Goal: Task Accomplishment & Management: Use online tool/utility

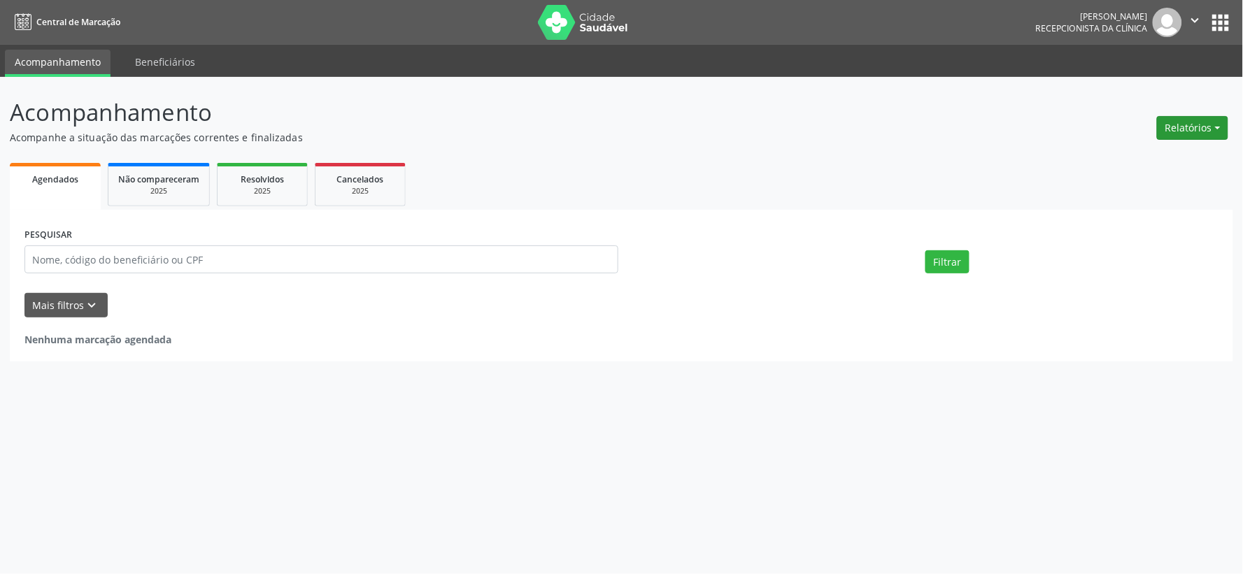
click at [1176, 123] on button "Relatórios" at bounding box center [1192, 128] width 71 height 24
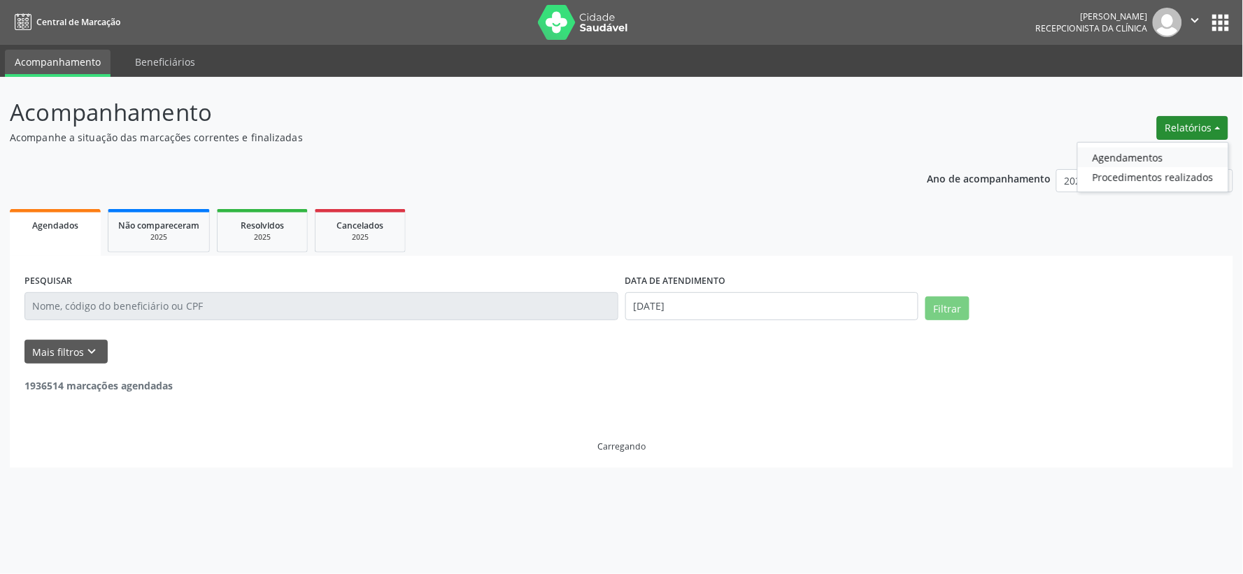
click at [1142, 148] on link "Agendamentos" at bounding box center [1153, 158] width 150 height 20
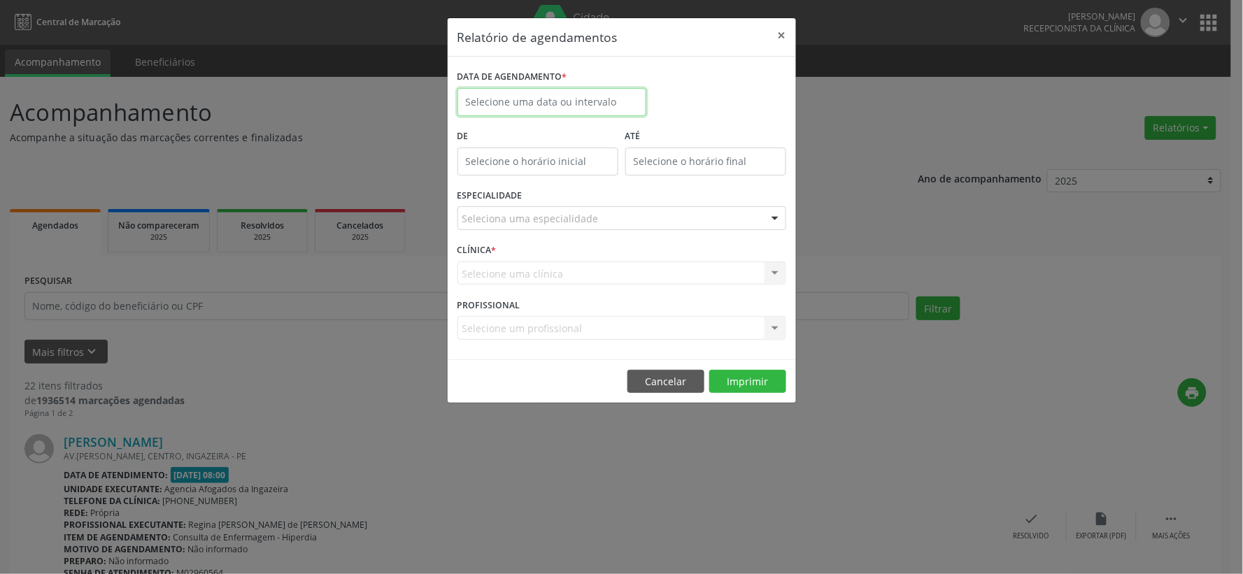
click at [506, 103] on input "text" at bounding box center [552, 102] width 189 height 28
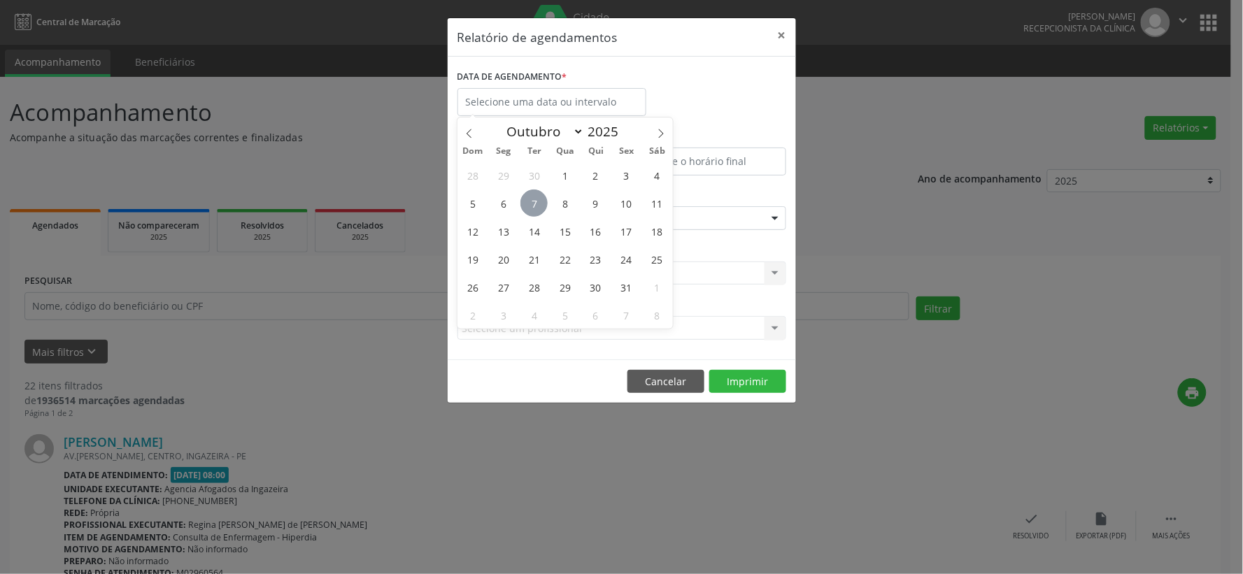
click at [528, 204] on span "7" at bounding box center [534, 203] width 27 height 27
type input "[DATE]"
click at [528, 204] on span "7" at bounding box center [534, 203] width 27 height 27
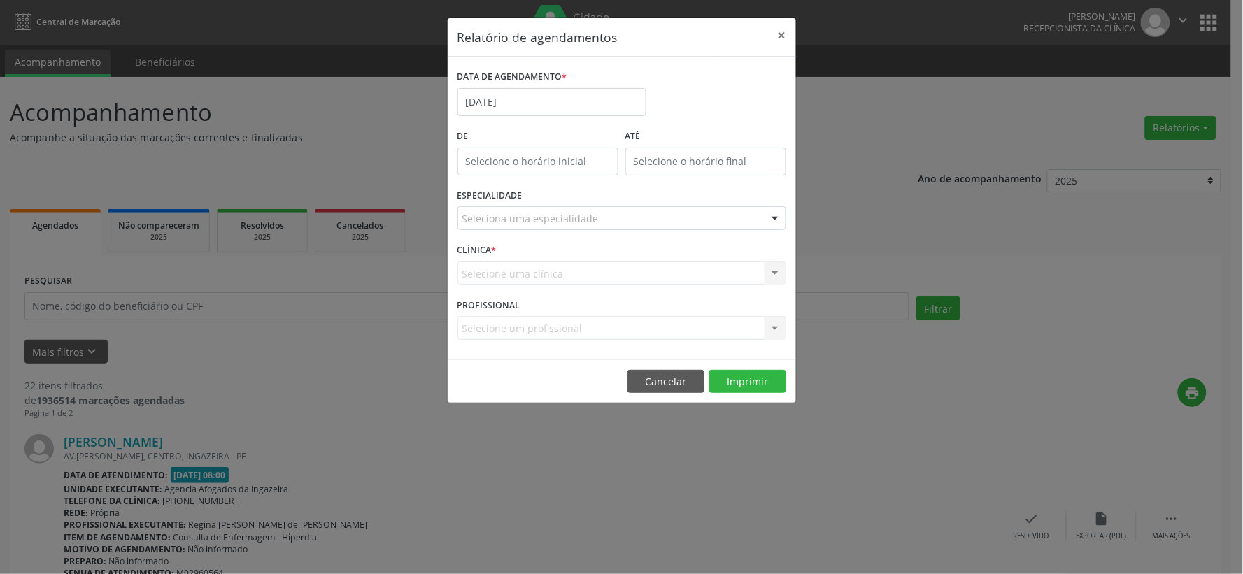
type input "12:00"
click at [534, 155] on input "12:00" at bounding box center [538, 162] width 161 height 28
click at [751, 290] on div "CLÍNICA * Selecione uma clínica Nenhum resultado encontrado para: " " Não há ne…" at bounding box center [622, 267] width 336 height 55
click at [504, 156] on input "12:00" at bounding box center [538, 162] width 161 height 28
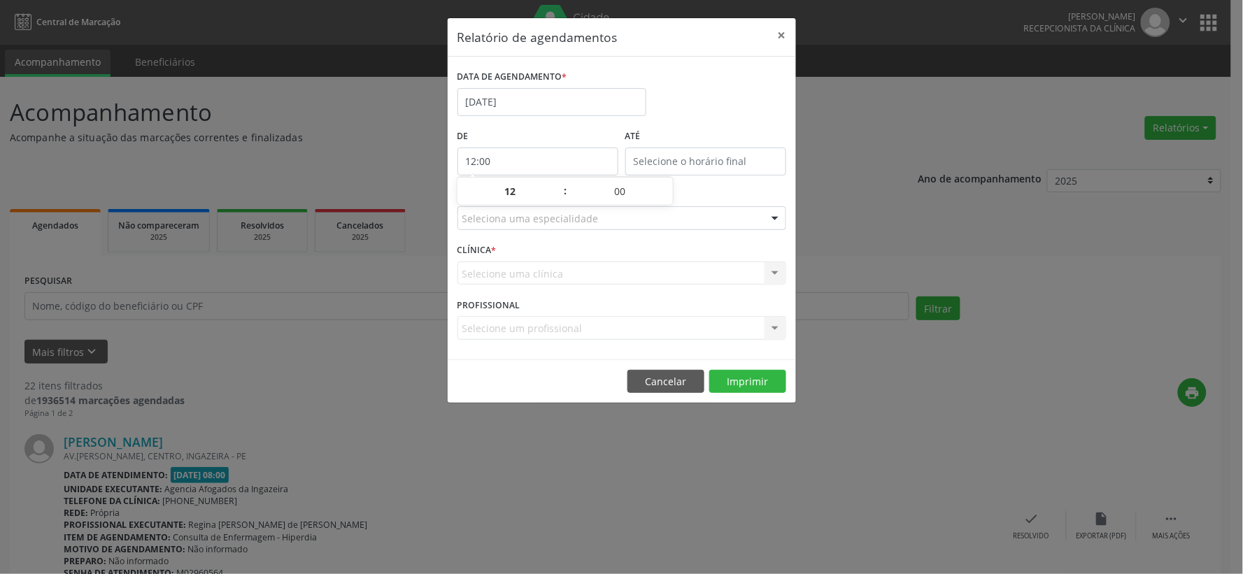
click at [572, 269] on div "Selecione uma clínica Nenhum resultado encontrado para: " " Não há nenhuma opçã…" at bounding box center [622, 274] width 329 height 24
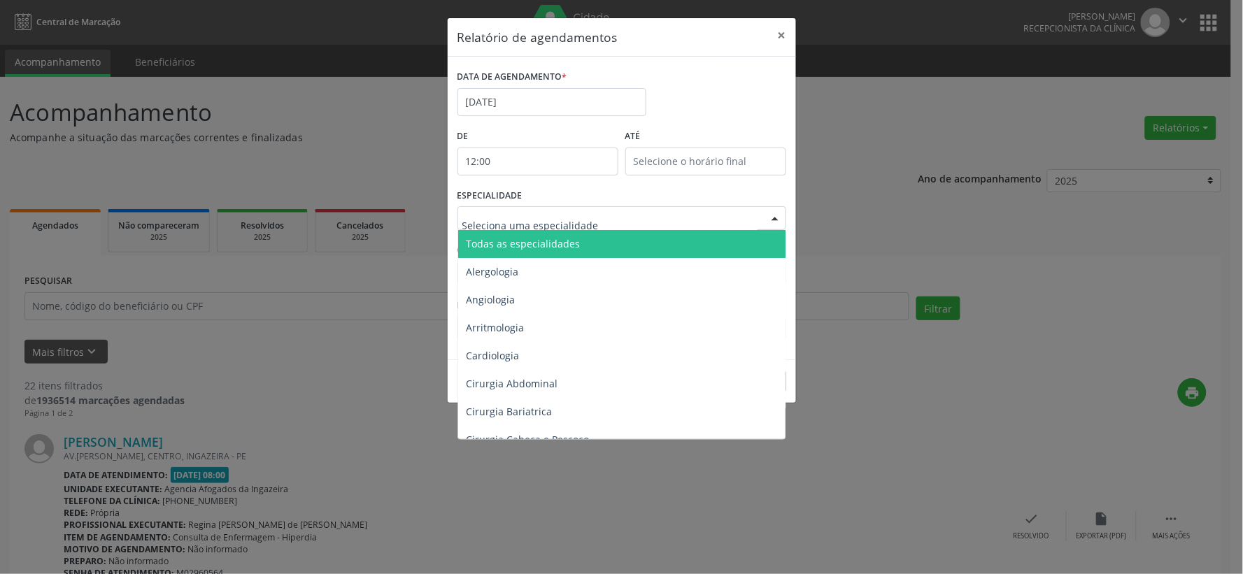
click at [562, 221] on input "text" at bounding box center [609, 225] width 295 height 28
type input "od"
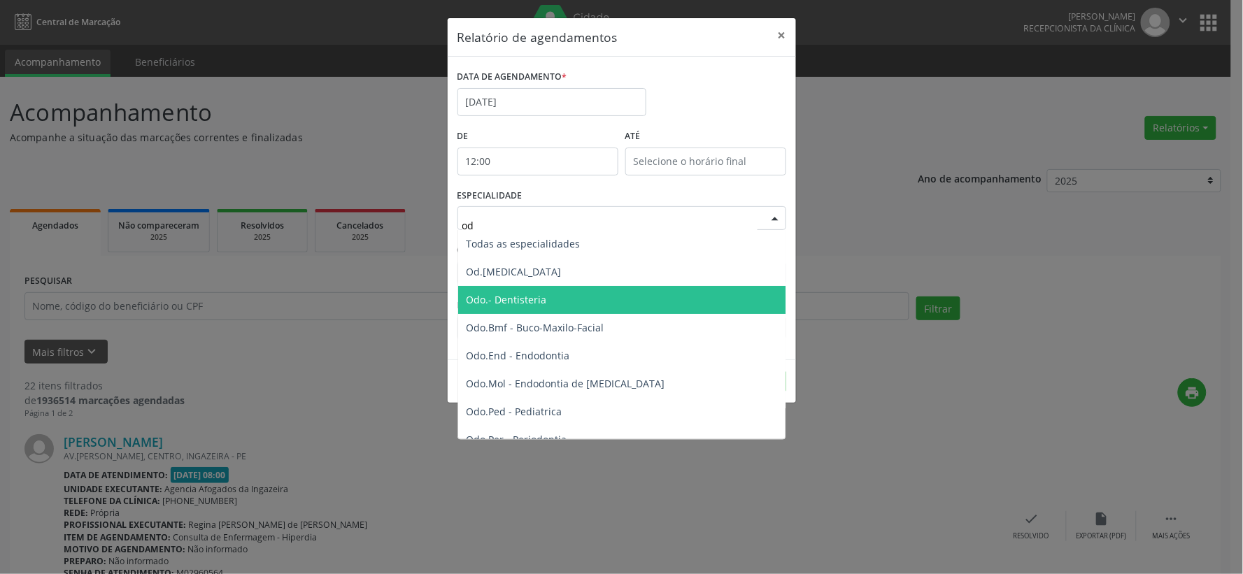
click at [558, 306] on span "Odo.- Dentisteria" at bounding box center [623, 300] width 330 height 28
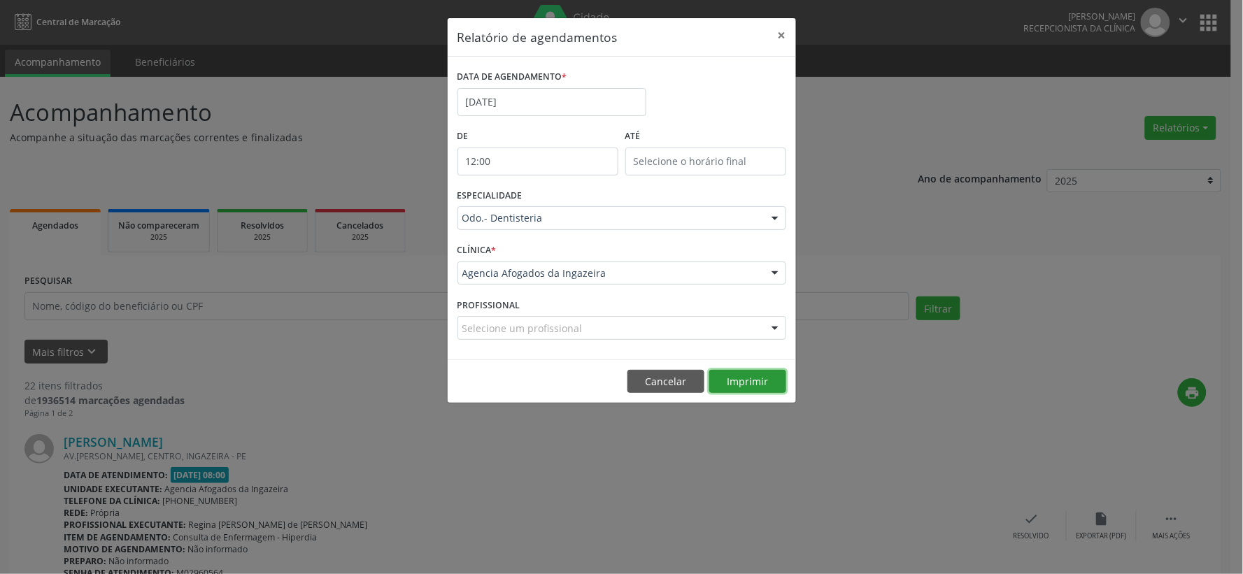
click at [773, 378] on button "Imprimir" at bounding box center [747, 382] width 77 height 24
